Goal: Find specific page/section: Find specific page/section

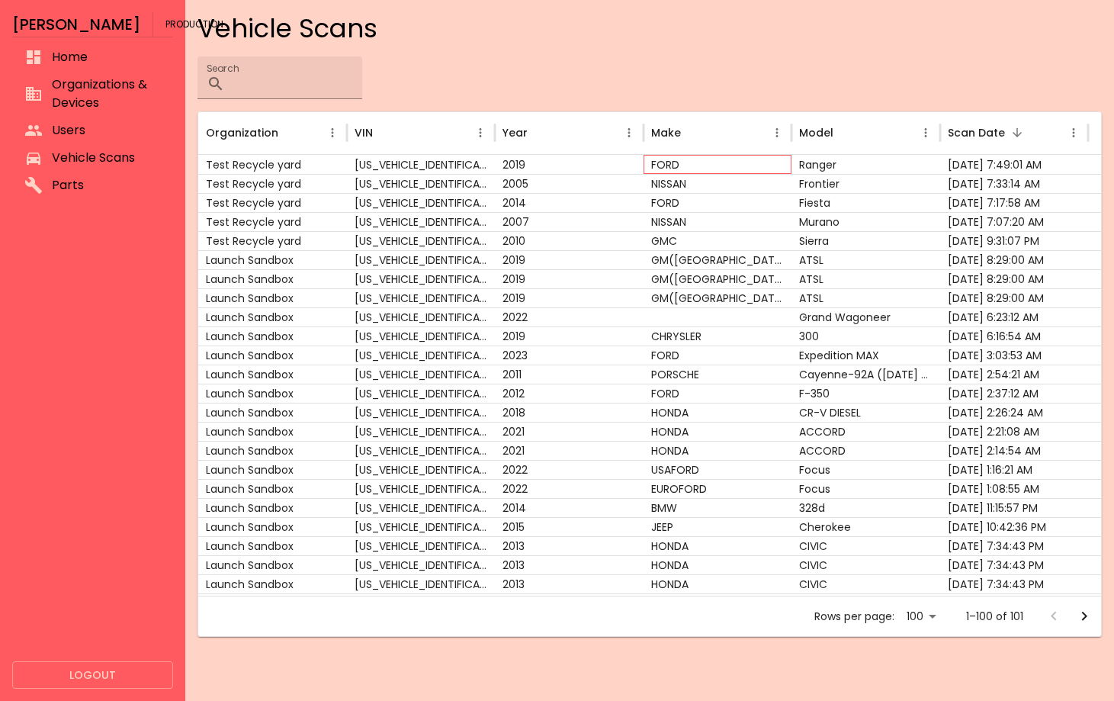
click at [775, 159] on div "FORD" at bounding box center [717, 164] width 148 height 19
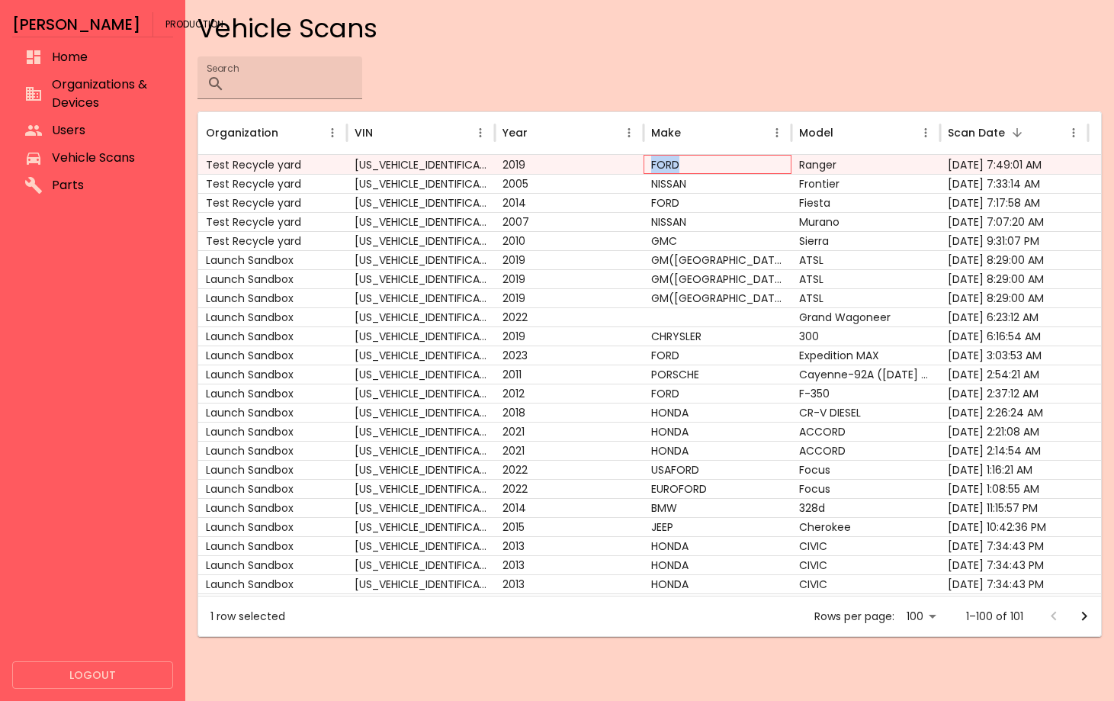
click at [775, 159] on div "FORD" at bounding box center [717, 164] width 148 height 19
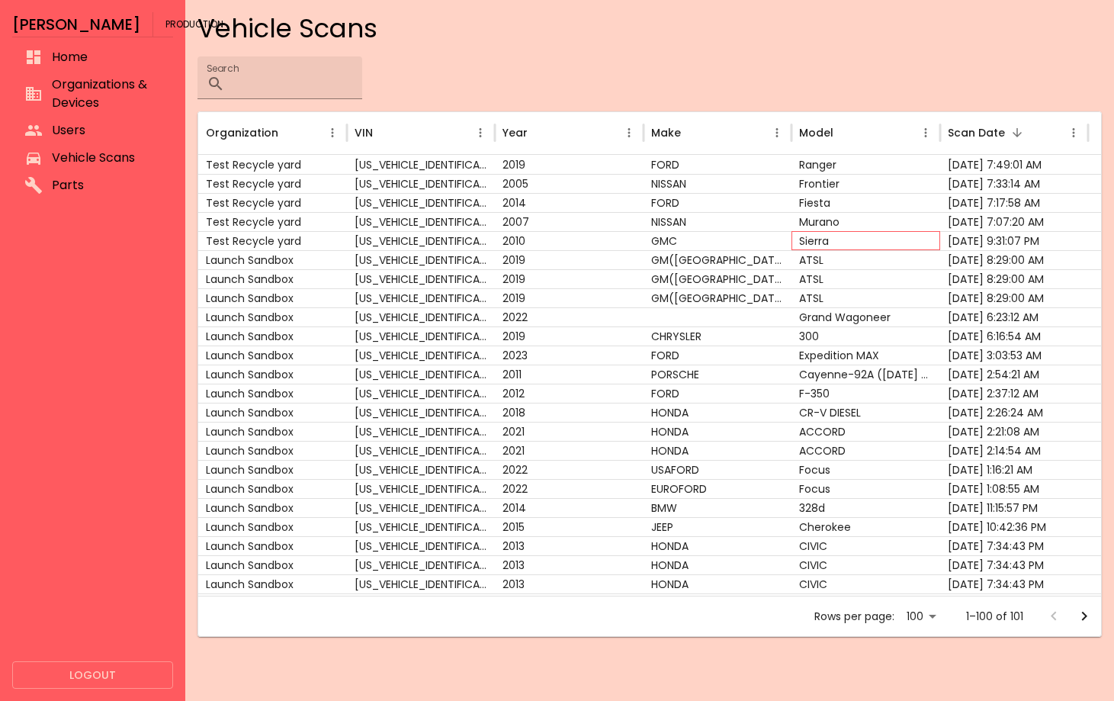
click at [851, 241] on div "Sierra" at bounding box center [865, 240] width 148 height 19
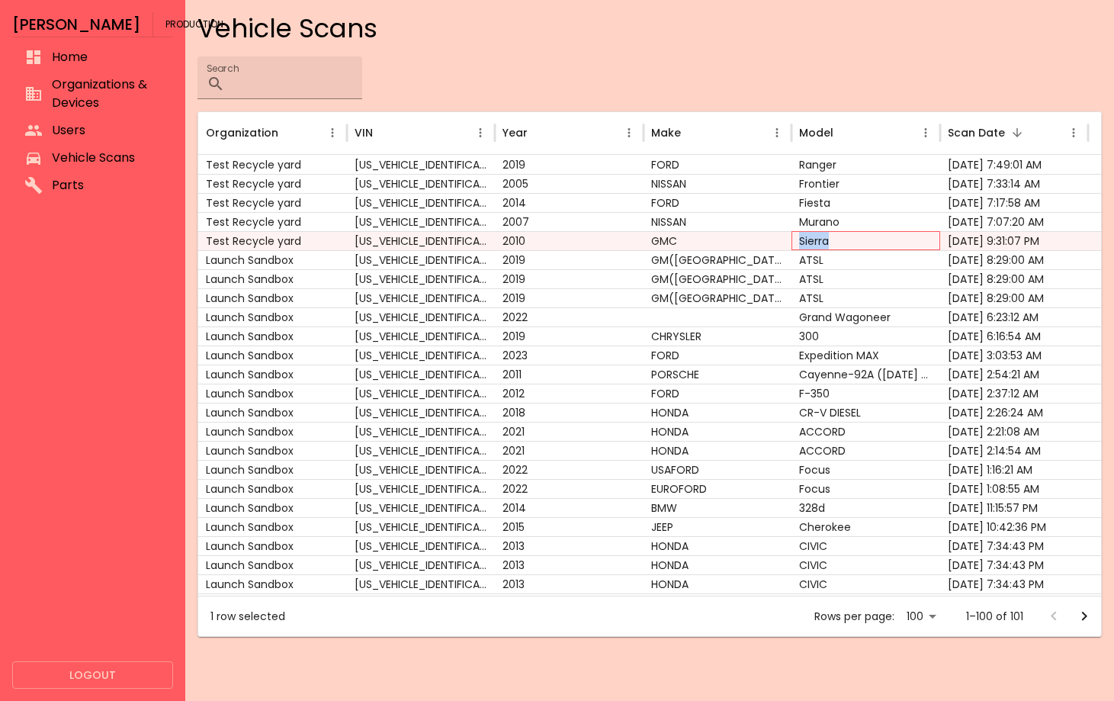
click at [851, 241] on div "Sierra" at bounding box center [865, 240] width 148 height 19
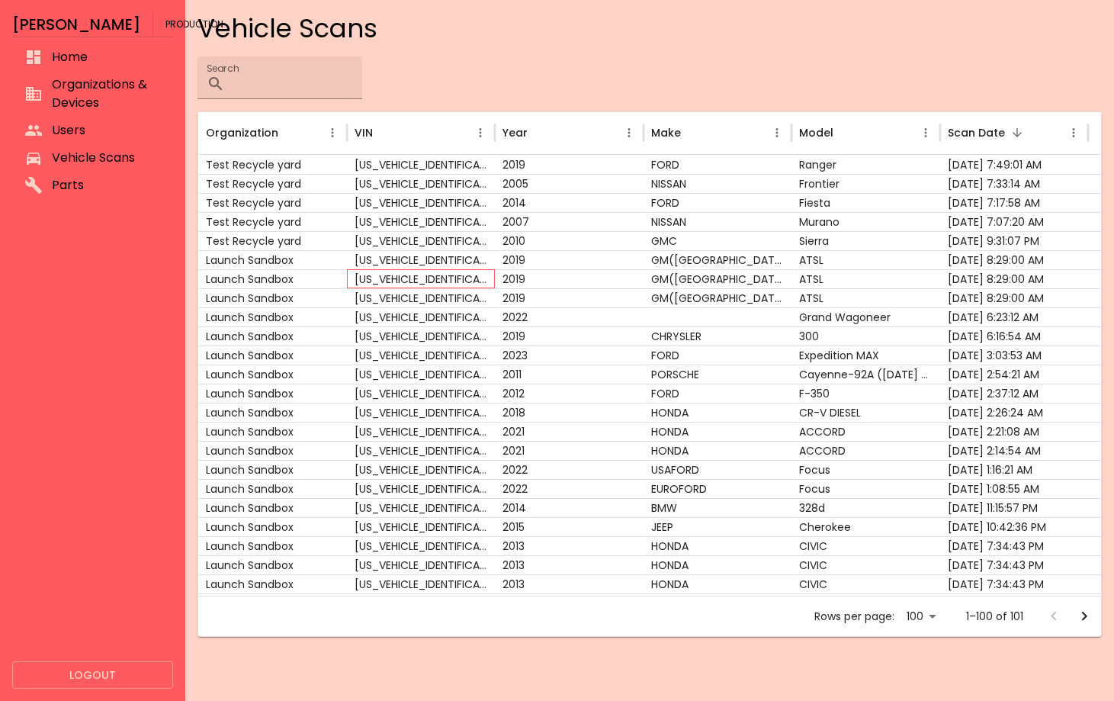
click at [386, 281] on div "[US_VEHICLE_IDENTIFICATION_NUMBER]" at bounding box center [421, 278] width 148 height 19
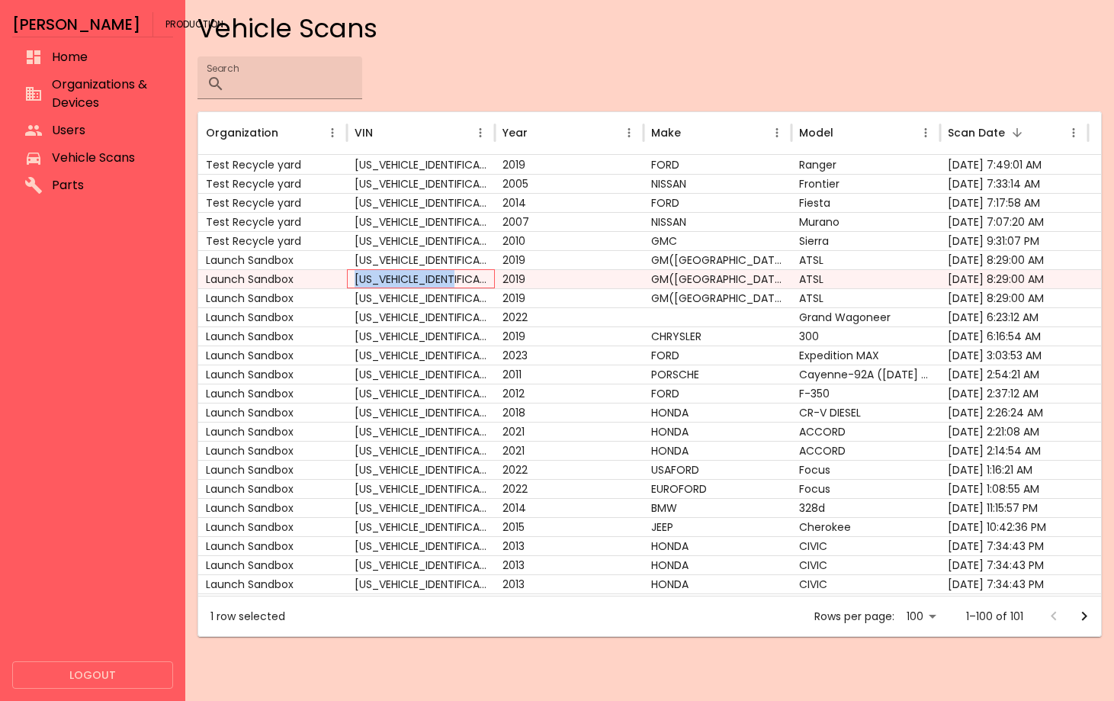
click at [386, 281] on div "[US_VEHICLE_IDENTIFICATION_NUMBER]" at bounding box center [421, 278] width 148 height 19
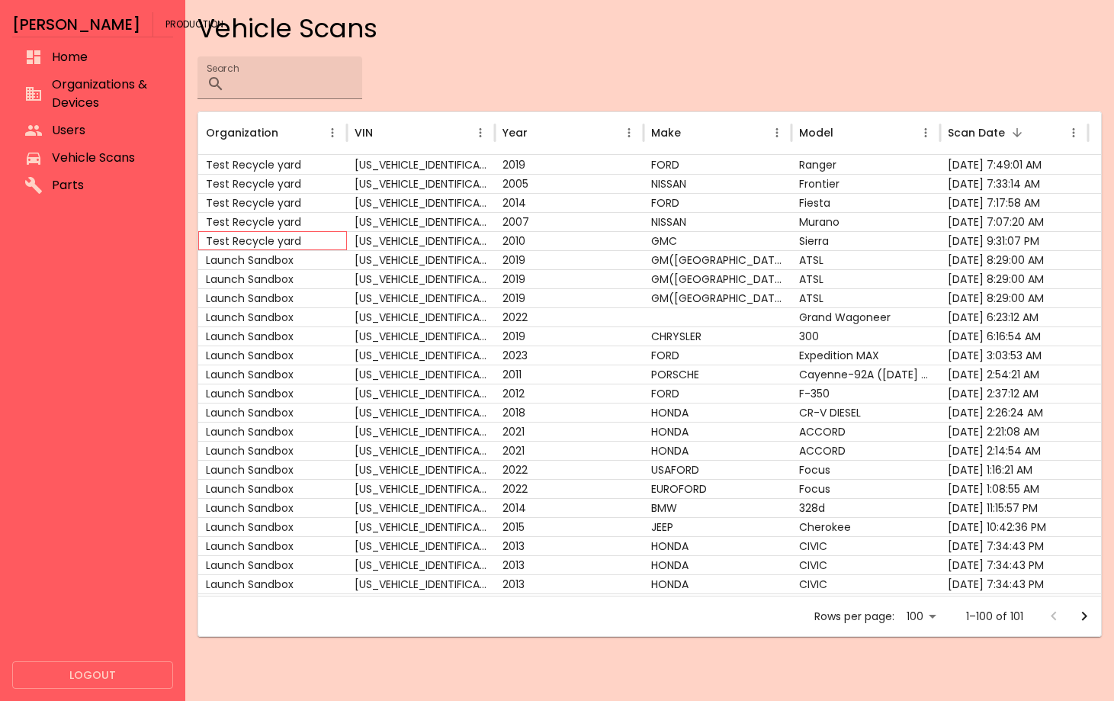
click at [278, 249] on div "Test Recycle yard" at bounding box center [272, 240] width 148 height 19
click at [281, 261] on div "Launch Sandbox" at bounding box center [272, 259] width 148 height 19
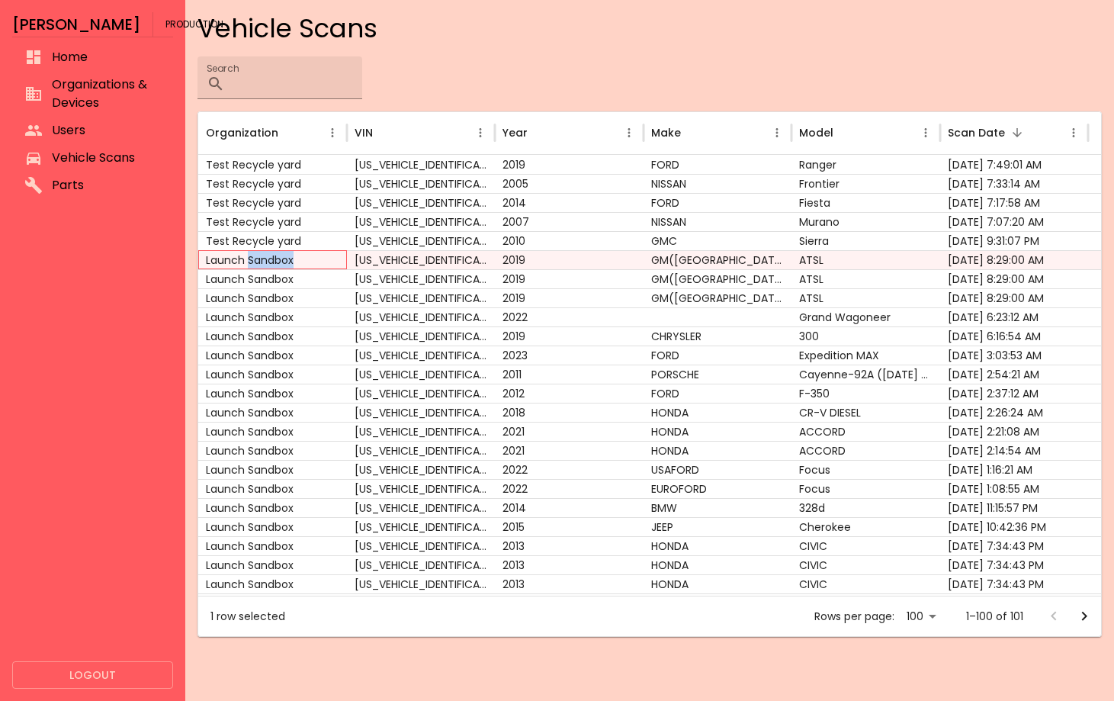
click at [281, 261] on div "Launch Sandbox" at bounding box center [272, 259] width 148 height 19
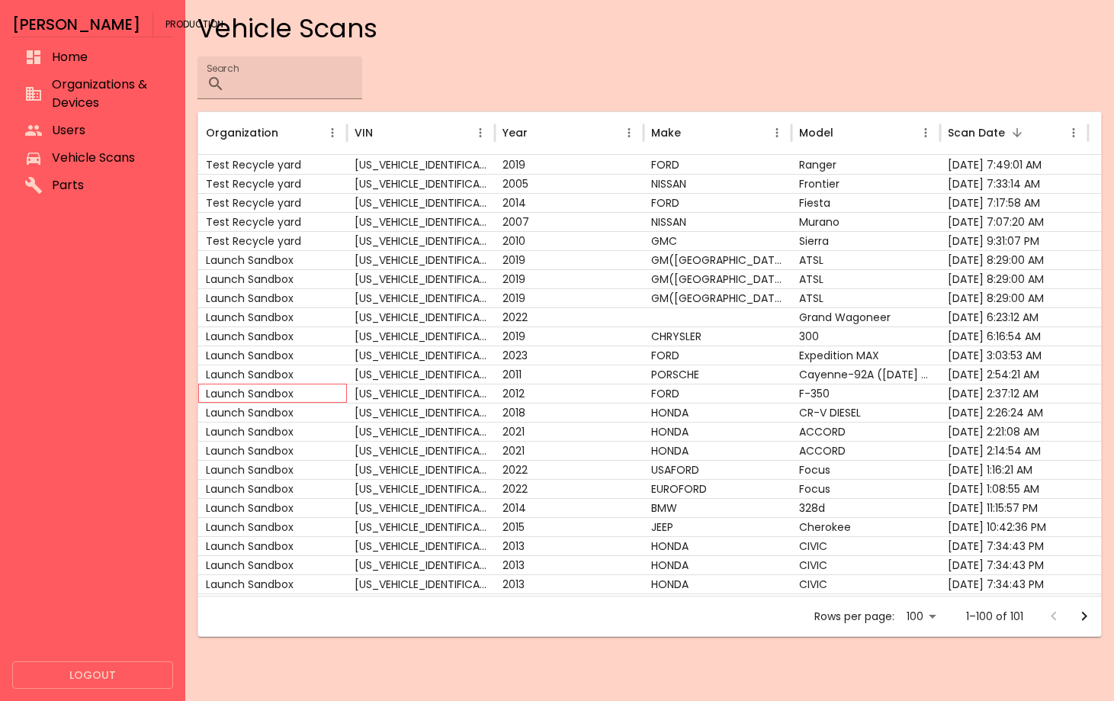
click at [285, 391] on div "Launch Sandbox" at bounding box center [272, 392] width 148 height 19
click at [289, 159] on div "Test Recycle yard" at bounding box center [272, 164] width 148 height 19
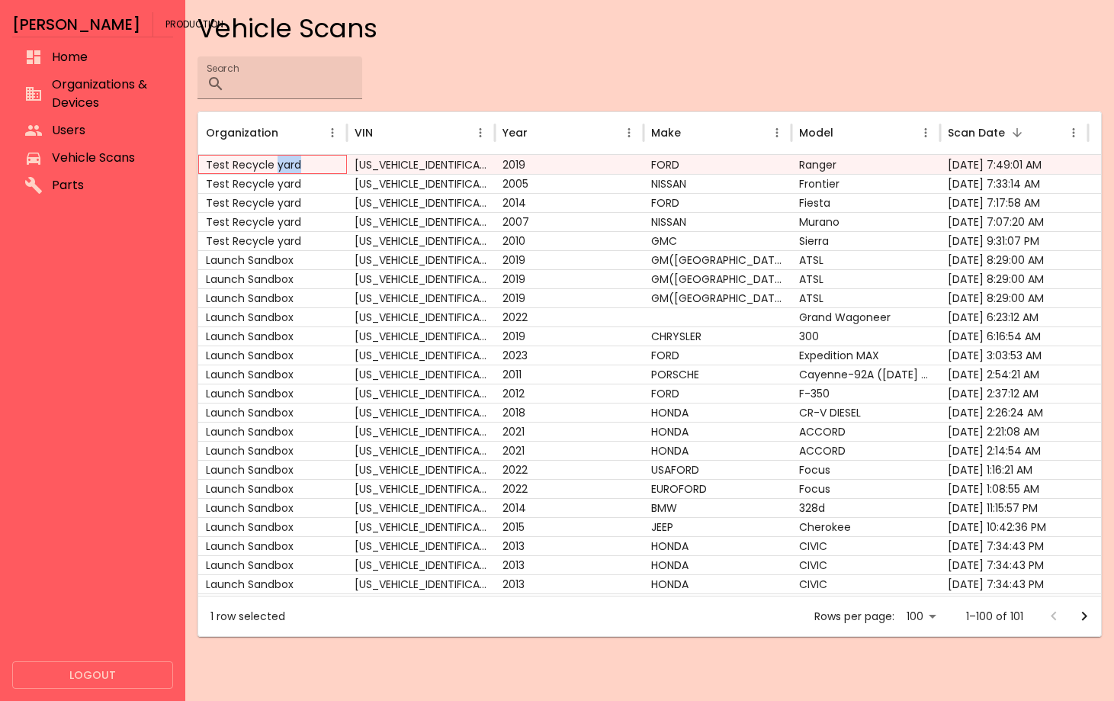
click at [289, 159] on div "Test Recycle yard" at bounding box center [272, 164] width 148 height 19
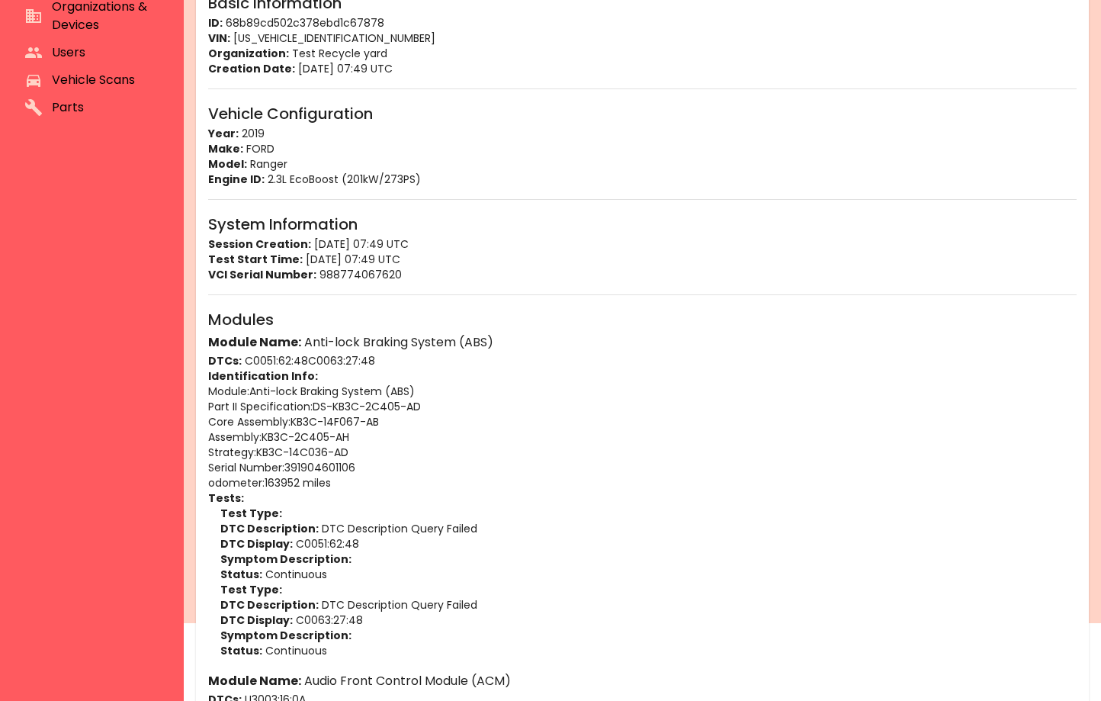
scroll to position [156, 0]
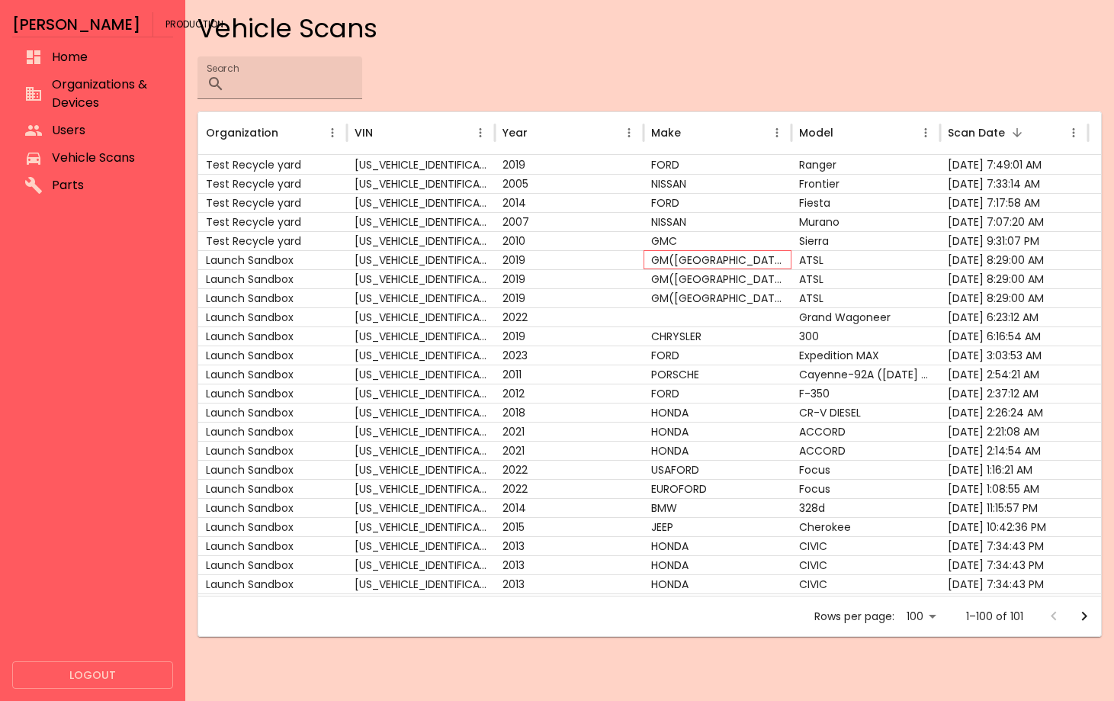
click at [724, 259] on div "GM([GEOGRAPHIC_DATA])" at bounding box center [717, 259] width 148 height 19
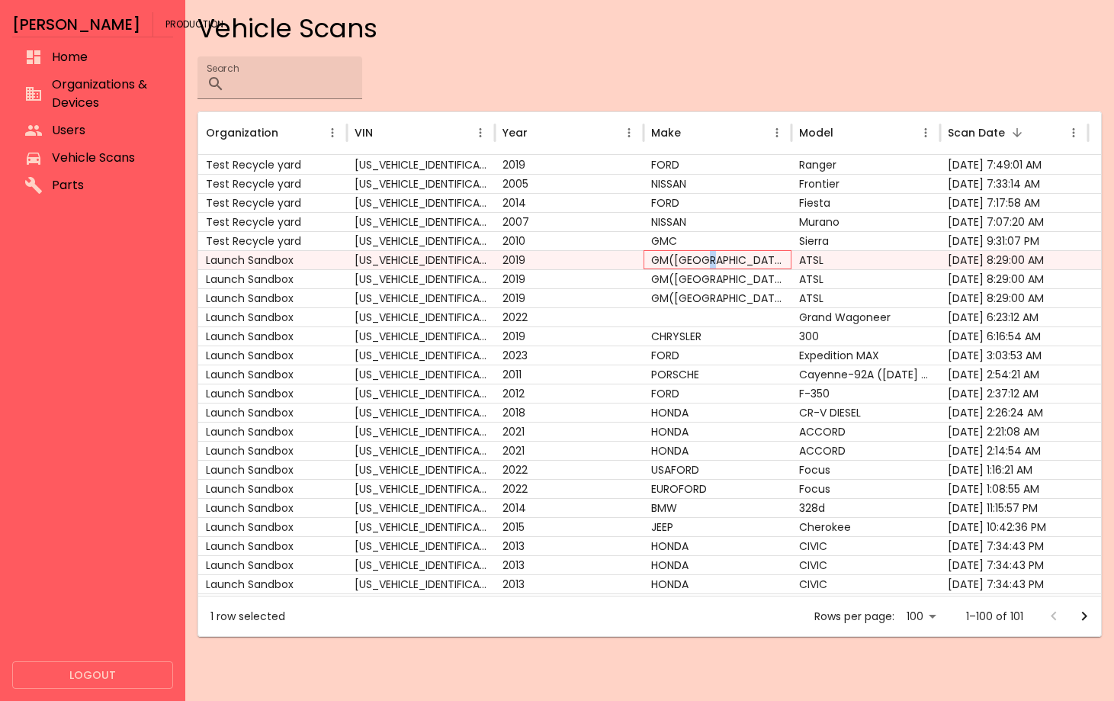
click at [724, 259] on div "GM([GEOGRAPHIC_DATA])" at bounding box center [717, 259] width 148 height 19
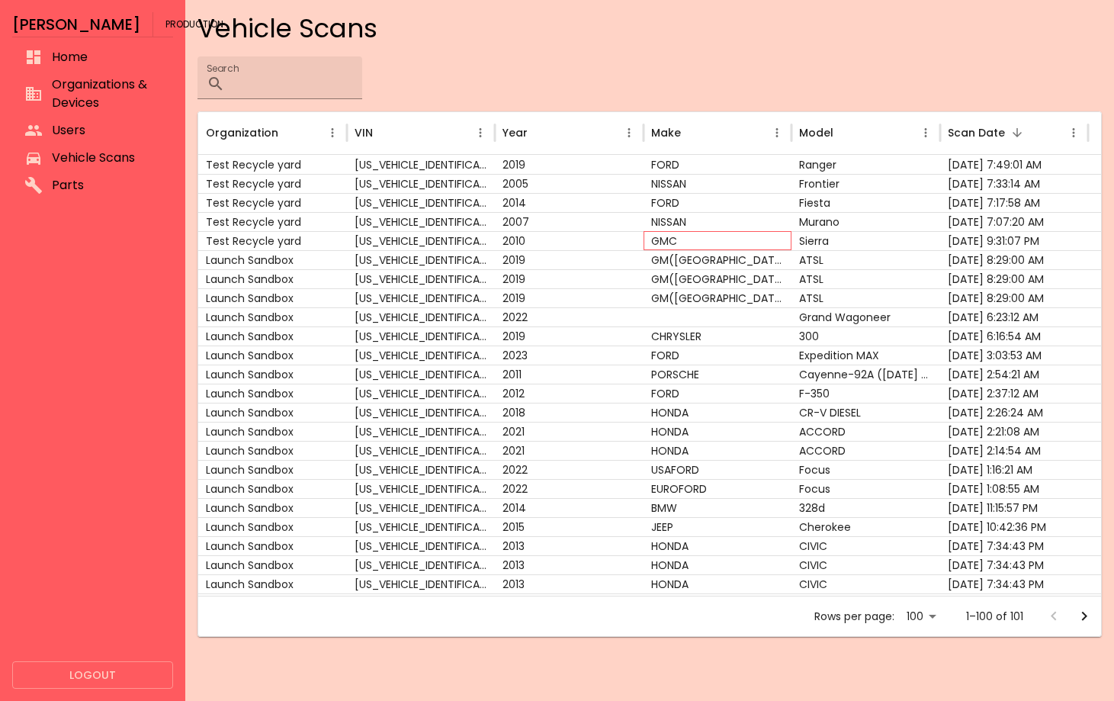
click at [666, 239] on div "GMC" at bounding box center [717, 240] width 148 height 19
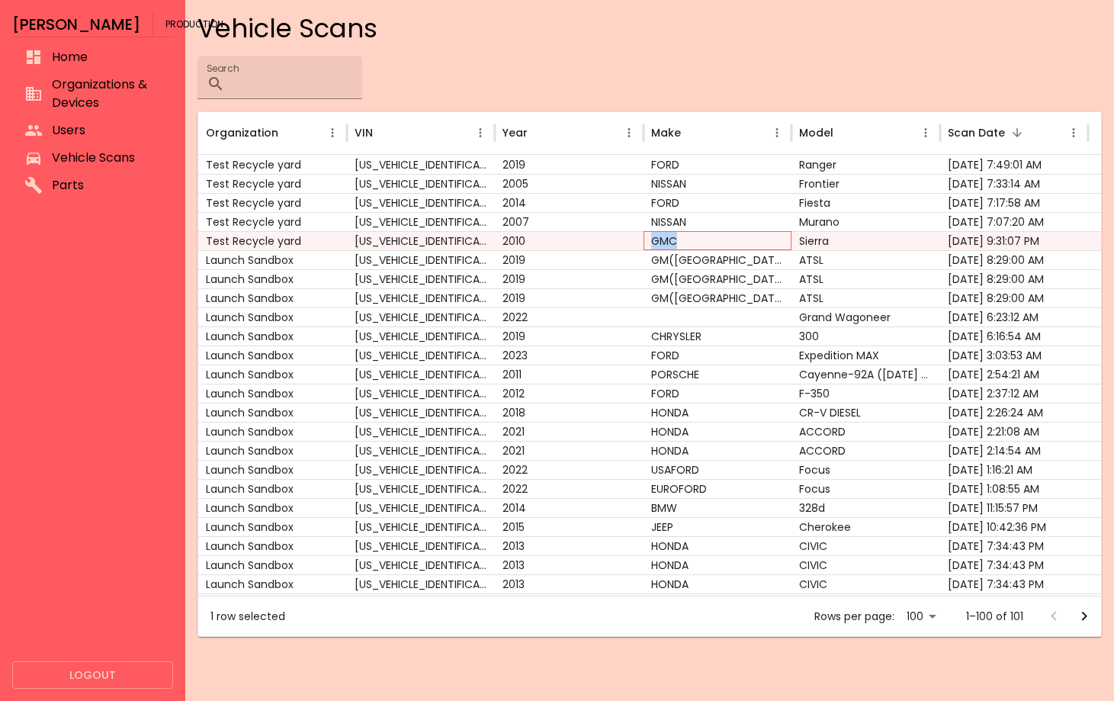
click at [666, 239] on div "GMC" at bounding box center [717, 240] width 148 height 19
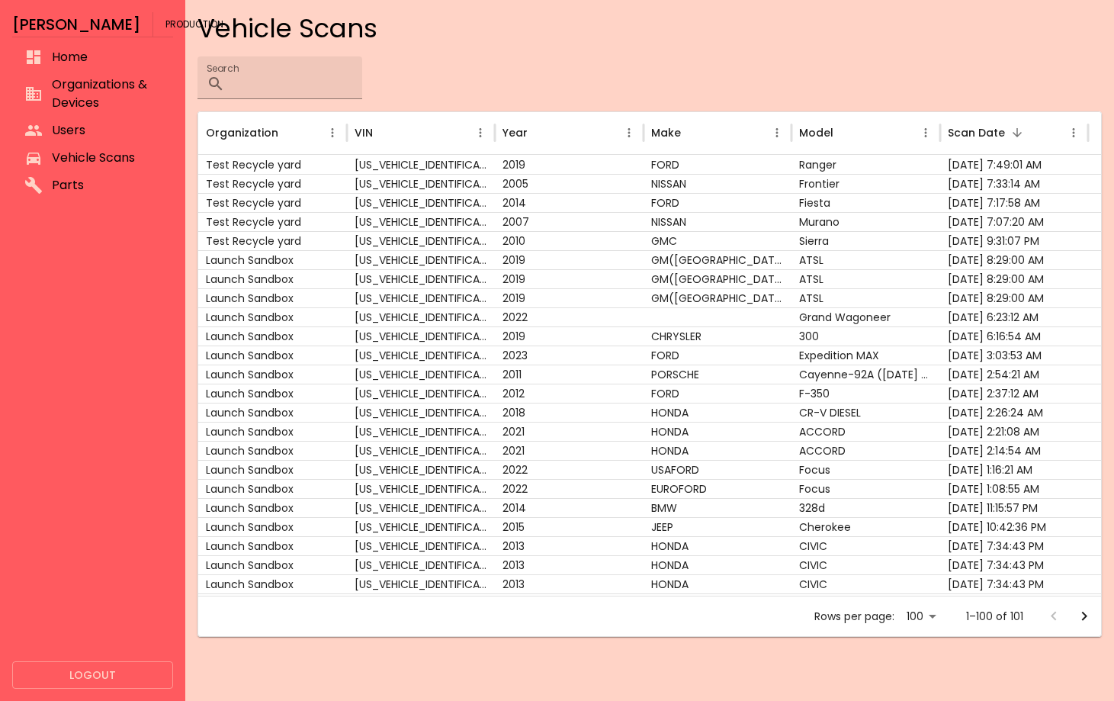
click at [737, 71] on div "Search ​" at bounding box center [649, 77] width 904 height 43
